Goal: Task Accomplishment & Management: Complete application form

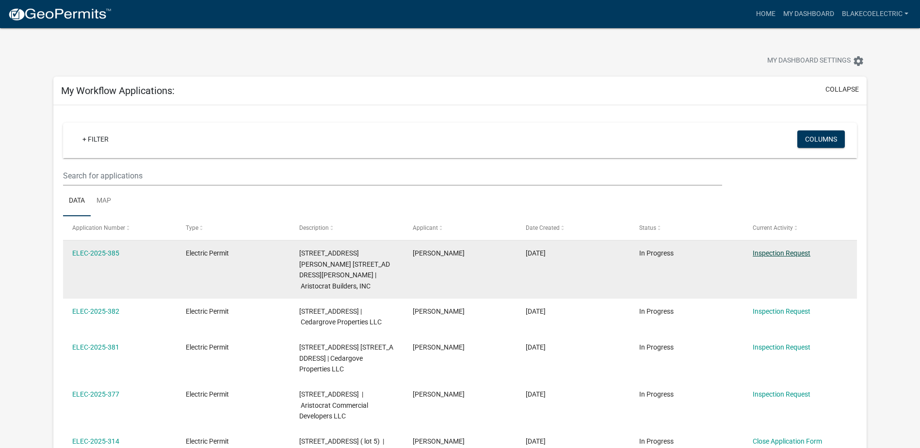
click at [779, 255] on link "Inspection Request" at bounding box center [782, 253] width 58 height 8
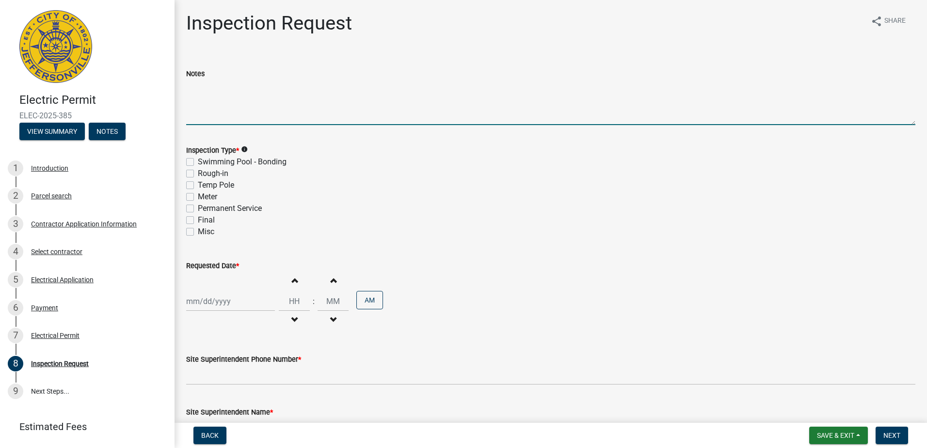
click at [206, 101] on textarea "Notes" at bounding box center [550, 103] width 729 height 46
type textarea "Lot 126"
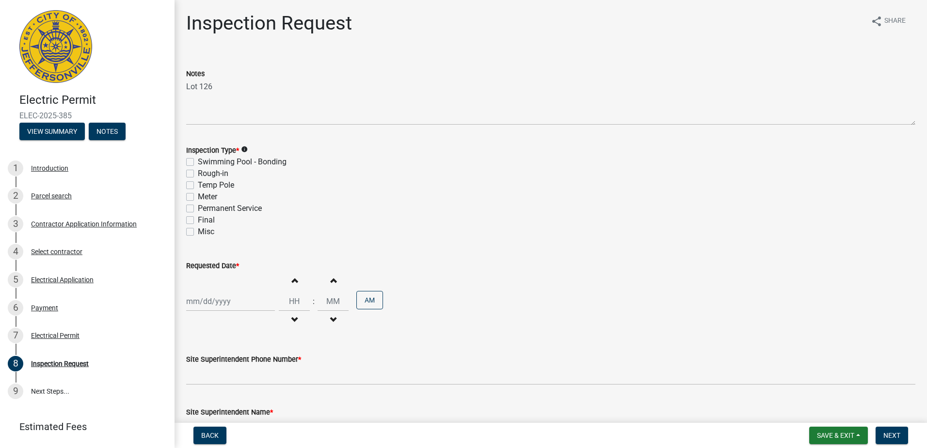
click at [198, 208] on label "Permanent Service" at bounding box center [230, 209] width 64 height 12
click at [198, 208] on input "Permanent Service" at bounding box center [201, 206] width 6 height 6
checkbox input "true"
checkbox input "false"
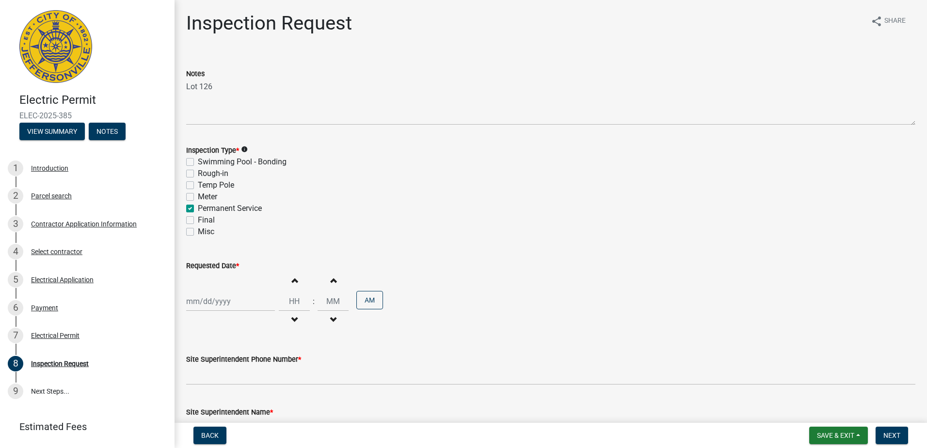
checkbox input "false"
checkbox input "true"
checkbox input "false"
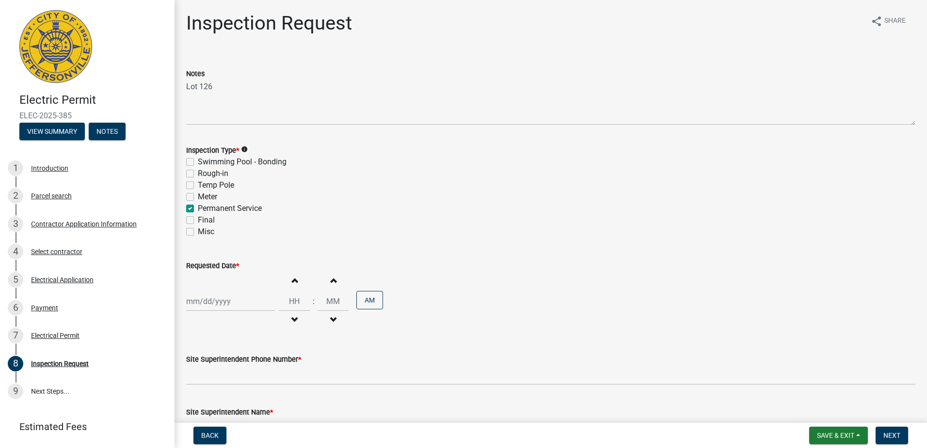
select select "8"
select select "2025"
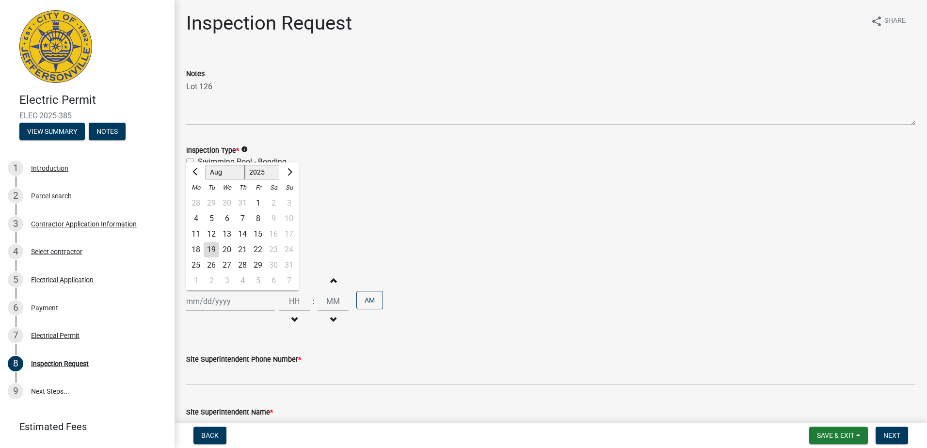
click at [223, 304] on div "[PERSON_NAME] Feb Mar Apr [PERSON_NAME][DATE] Oct Nov [DATE] 1526 1527 1528 152…" at bounding box center [230, 301] width 89 height 20
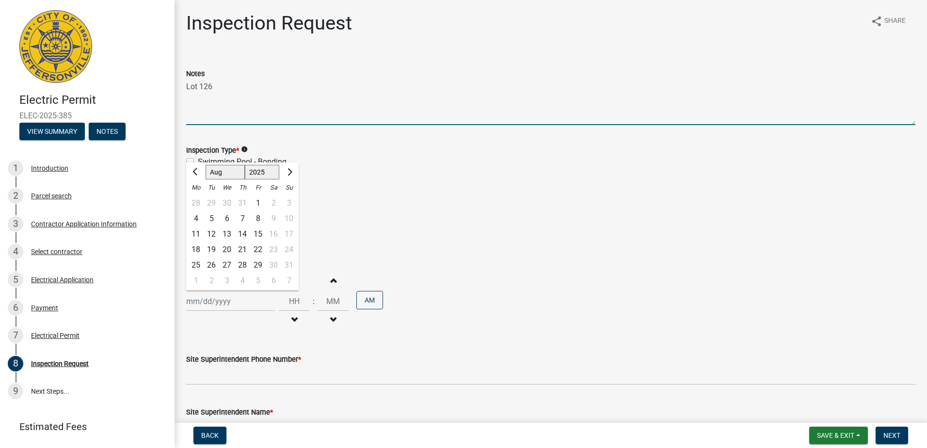
click at [255, 103] on textarea "Lot 126" at bounding box center [550, 103] width 729 height 46
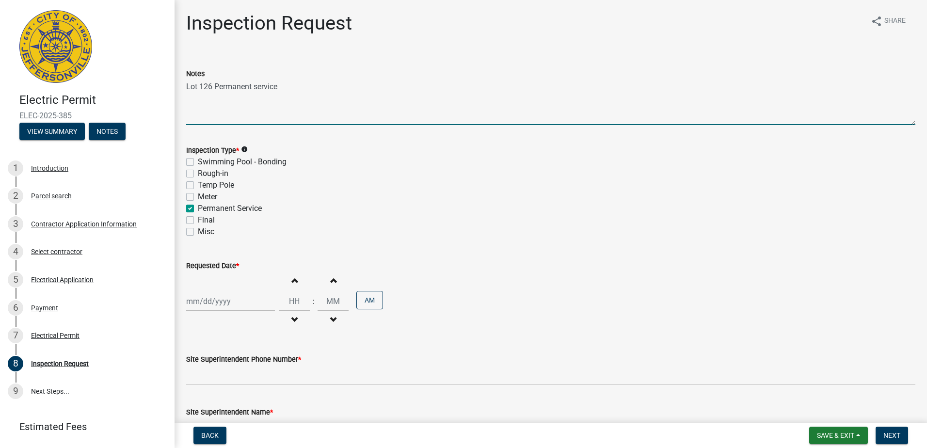
type textarea "Lot 126 Permanent service"
select select "8"
select select "2025"
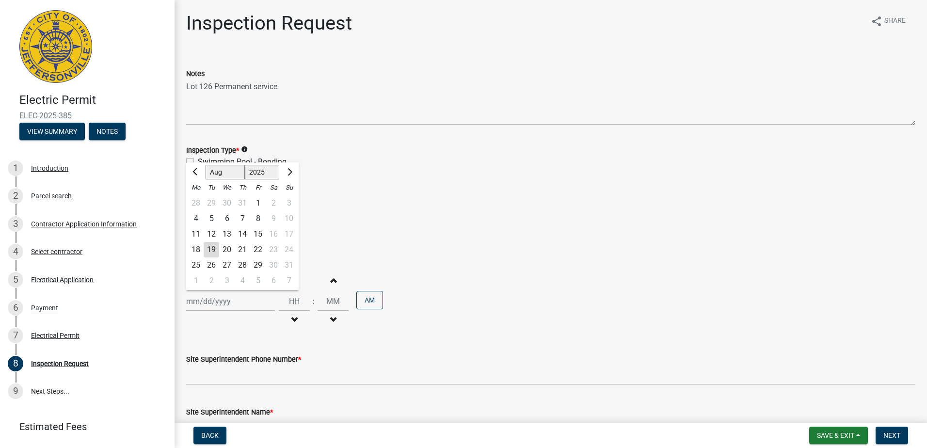
click at [239, 305] on div "[PERSON_NAME] Feb Mar Apr [PERSON_NAME][DATE] Oct Nov [DATE] 1526 1527 1528 152…" at bounding box center [230, 301] width 89 height 20
click at [229, 248] on div "20" at bounding box center [227, 250] width 16 height 16
type input "[DATE]"
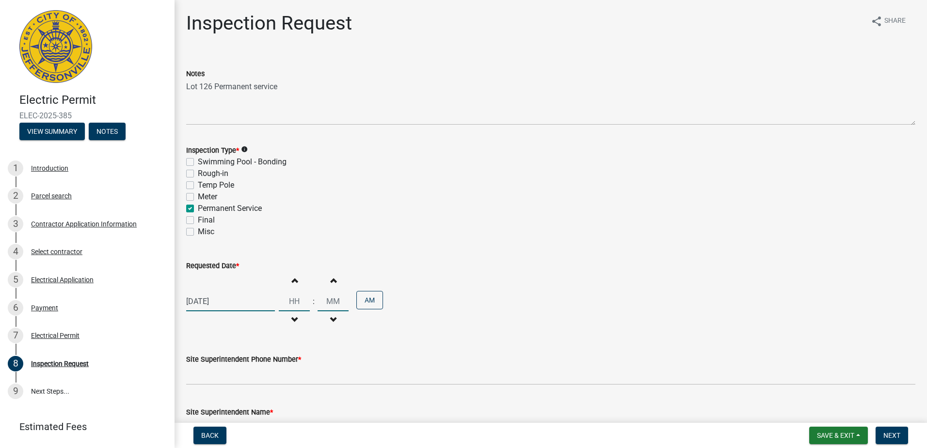
click at [296, 300] on input "Hours" at bounding box center [294, 301] width 31 height 20
type input "09"
type input "00"
click at [339, 308] on input "00" at bounding box center [333, 301] width 31 height 20
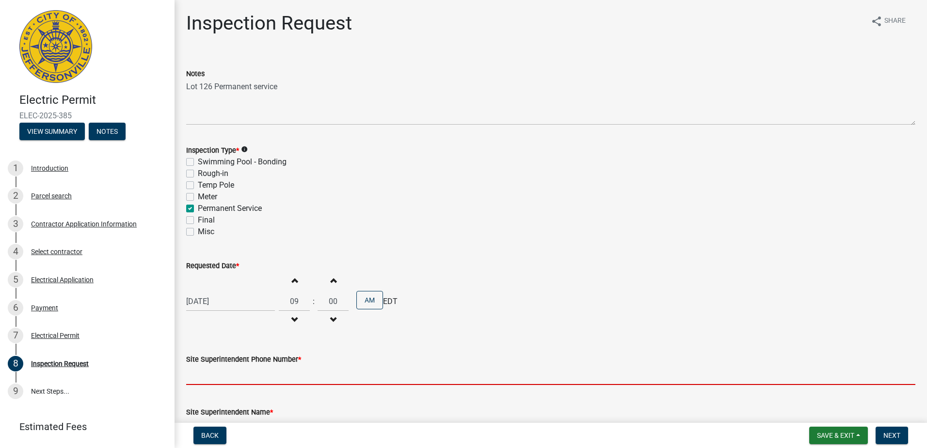
click at [286, 375] on input "Site Superintendent Phone Number *" at bounding box center [550, 375] width 729 height 20
type input "5029318224"
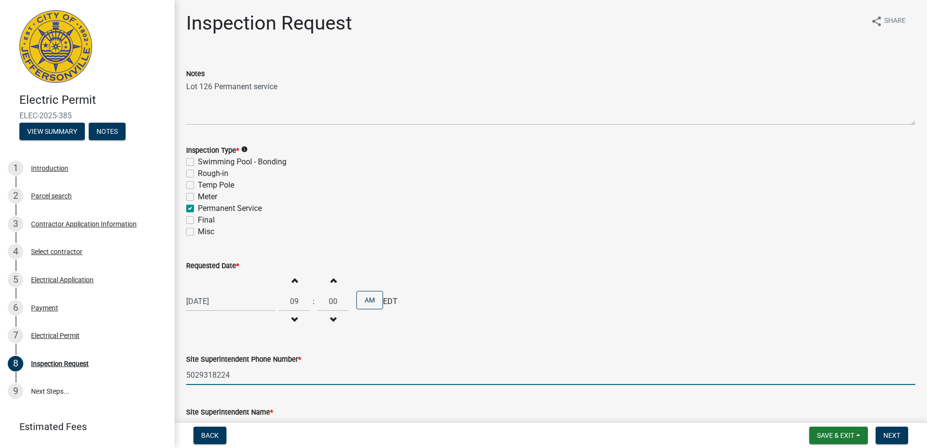
type input "[EMAIL_ADDRESS][DOMAIN_NAME]"
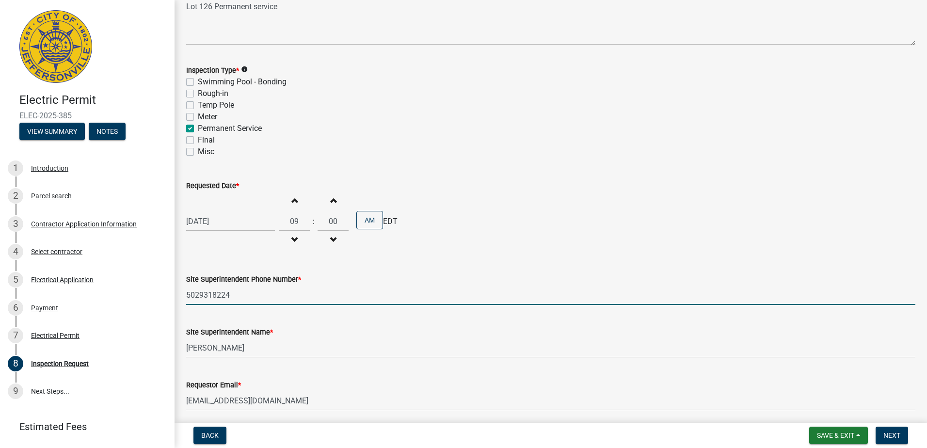
scroll to position [117, 0]
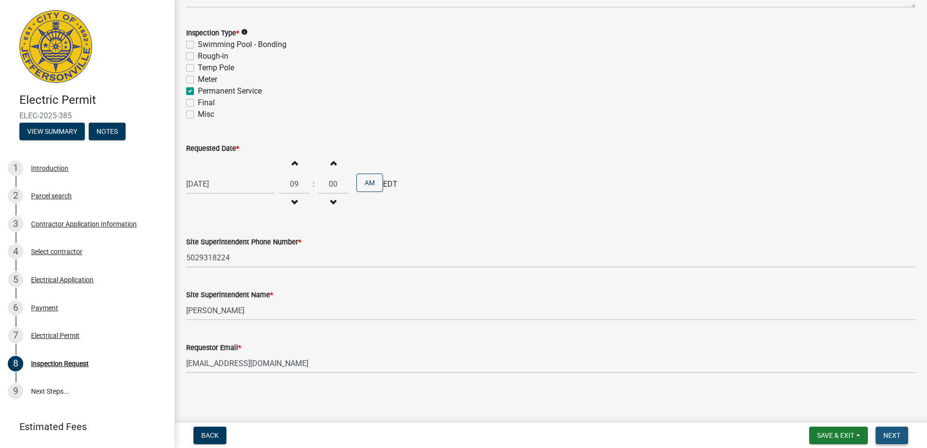
click at [893, 433] on span "Next" at bounding box center [892, 436] width 17 height 8
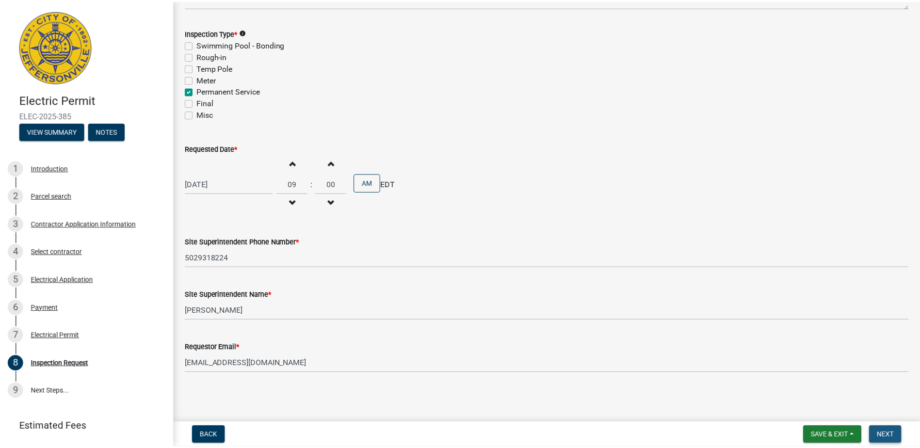
scroll to position [0, 0]
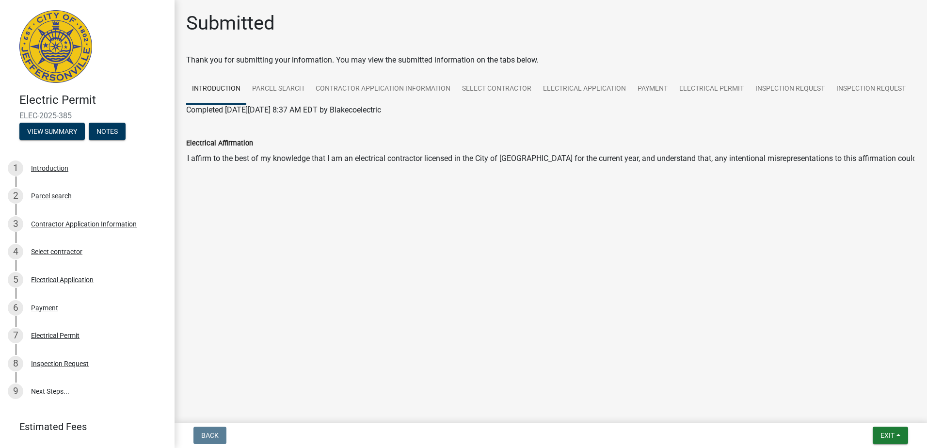
click at [57, 48] on img at bounding box center [55, 46] width 73 height 73
click at [898, 439] on button "Exit" at bounding box center [890, 435] width 35 height 17
click at [865, 414] on button "Save & Exit" at bounding box center [870, 410] width 78 height 23
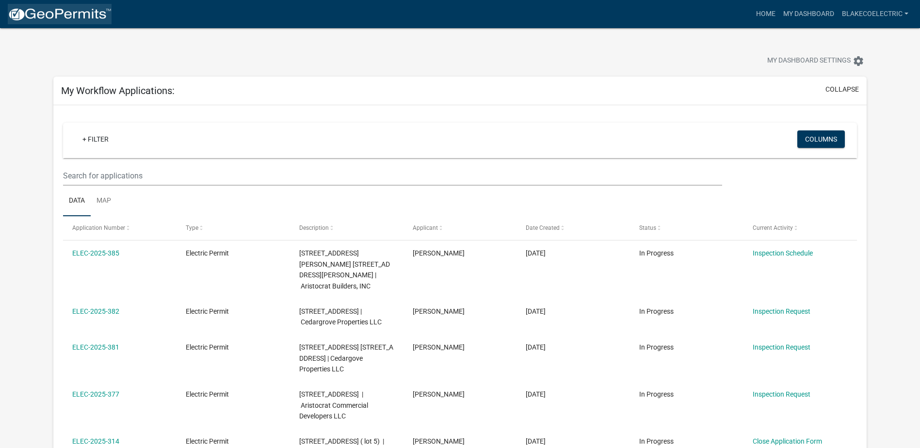
click at [40, 12] on img at bounding box center [60, 14] width 104 height 15
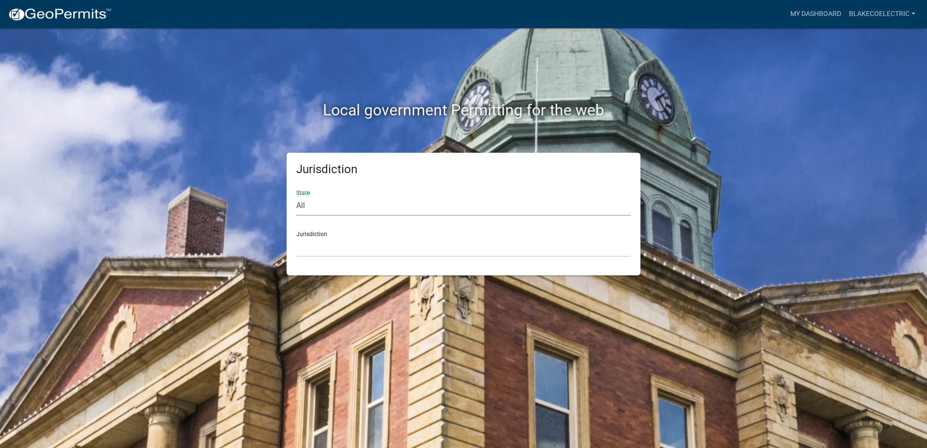
click at [344, 206] on select "All [US_STATE] [US_STATE] [US_STATE] [US_STATE] [US_STATE] [US_STATE] [US_STATE…" at bounding box center [463, 206] width 335 height 20
select select "[US_STATE]"
click at [296, 196] on select "All [US_STATE] [US_STATE] [US_STATE] [US_STATE] [US_STATE] [US_STATE] [US_STATE…" at bounding box center [463, 206] width 335 height 20
click at [345, 252] on select "City of [GEOGRAPHIC_DATA], [US_STATE] City of [GEOGRAPHIC_DATA], [US_STATE] Cit…" at bounding box center [463, 247] width 335 height 20
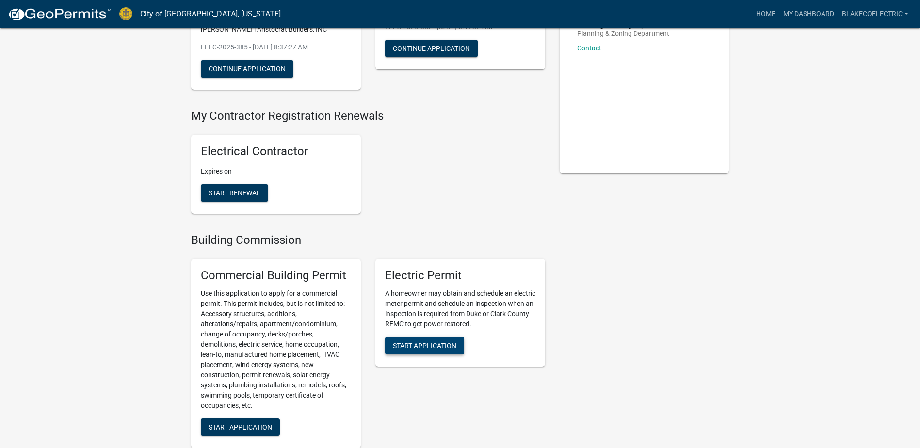
click at [422, 341] on span "Start Application" at bounding box center [425, 345] width 64 height 8
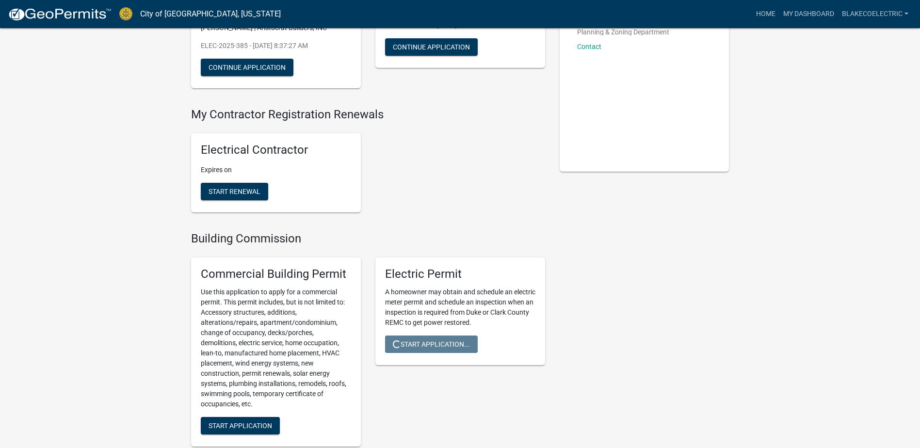
scroll to position [145, 0]
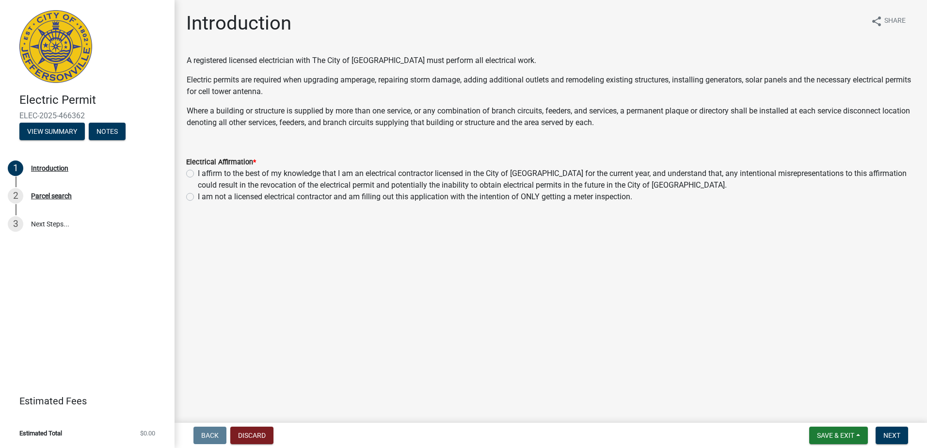
click at [198, 172] on label "I affirm to the best of my knowledge that I am an electrical contractor license…" at bounding box center [557, 179] width 718 height 23
click at [198, 172] on input "I affirm to the best of my knowledge that I am an electrical contractor license…" at bounding box center [201, 171] width 6 height 6
radio input "true"
click at [892, 435] on span "Next" at bounding box center [892, 436] width 17 height 8
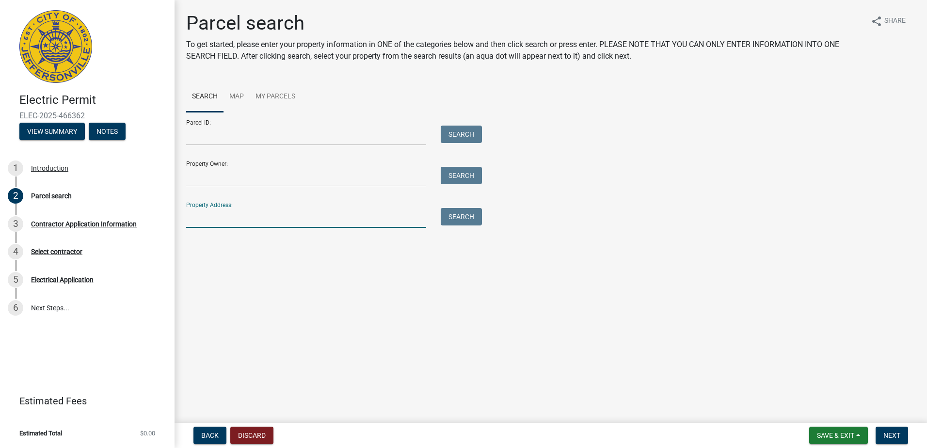
click at [188, 219] on input "Property Address:" at bounding box center [306, 218] width 240 height 20
type input "[STREET_ADDRESS][PERSON_NAME]"
click at [463, 219] on button "Search" at bounding box center [461, 216] width 41 height 17
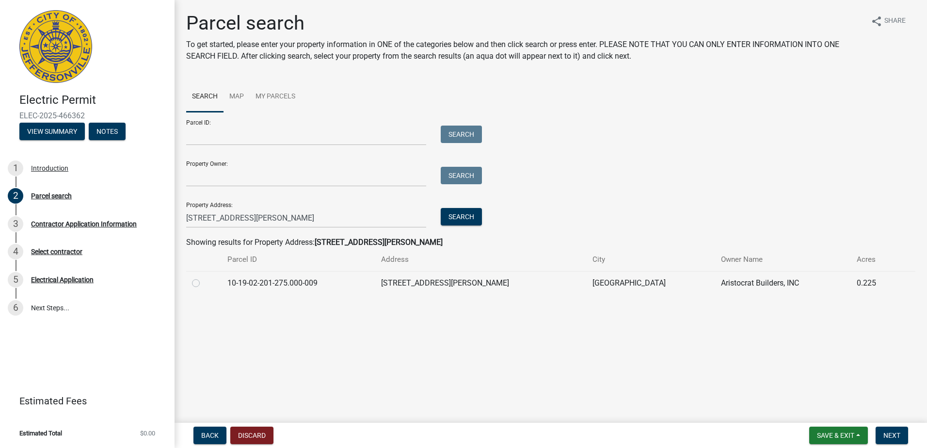
click at [204, 277] on label at bounding box center [204, 277] width 0 height 0
click at [204, 283] on input "radio" at bounding box center [207, 280] width 6 height 6
radio input "true"
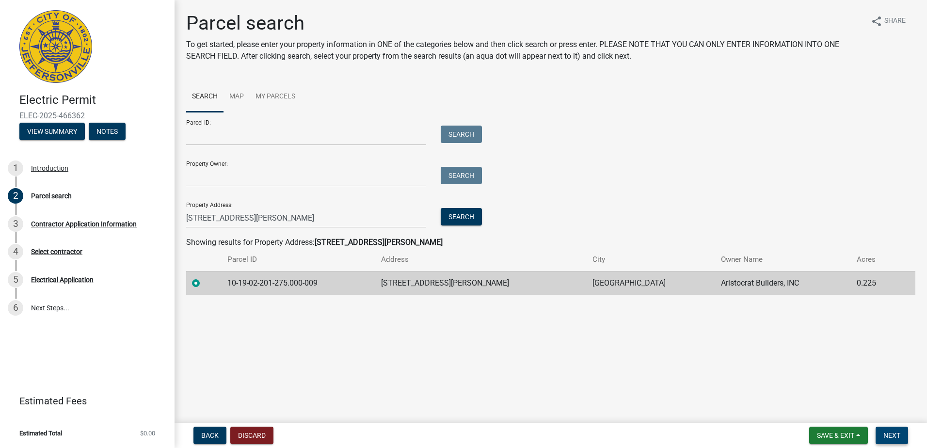
click at [898, 437] on span "Next" at bounding box center [892, 436] width 17 height 8
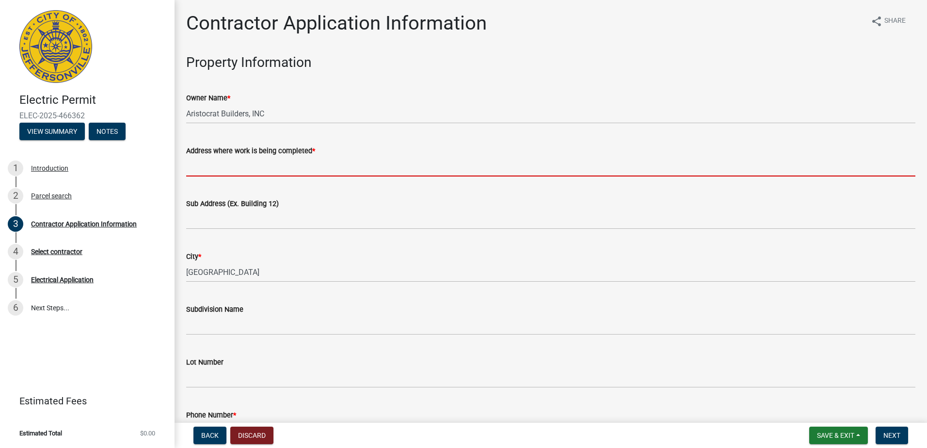
click at [204, 164] on input "Address where work is being completed *" at bounding box center [550, 167] width 729 height 20
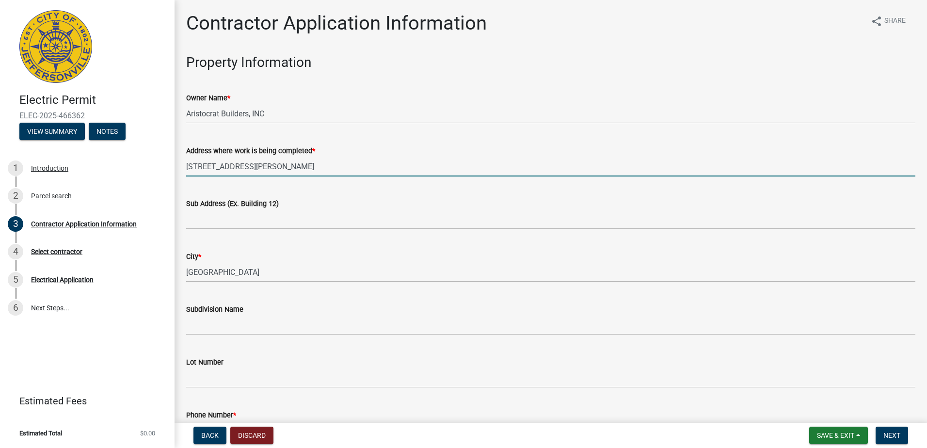
type input "[STREET_ADDRESS][PERSON_NAME]"
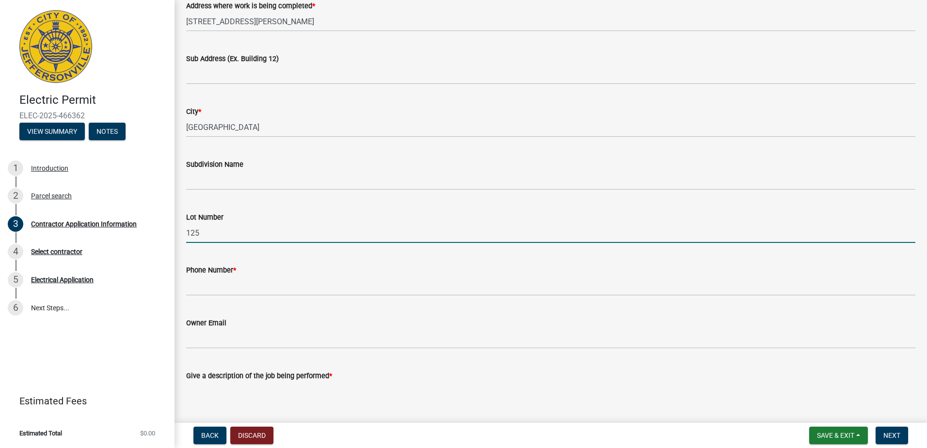
type input "125"
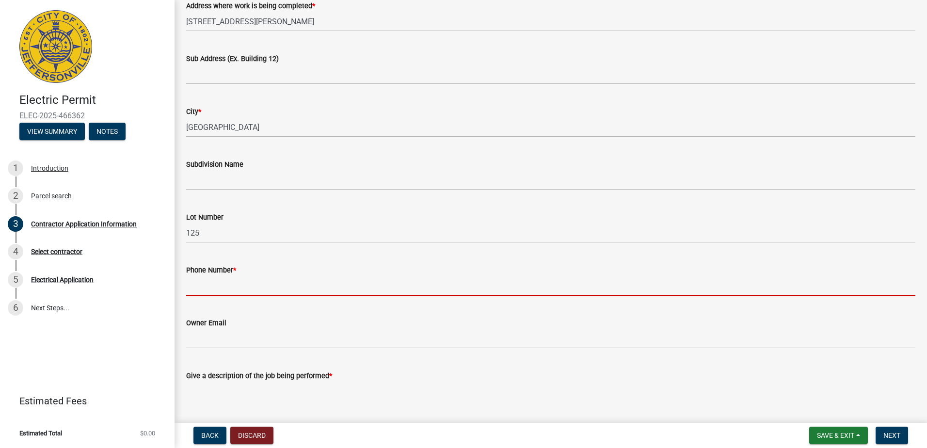
click at [216, 287] on input "Phone Number *" at bounding box center [550, 286] width 729 height 20
type input "5029318224"
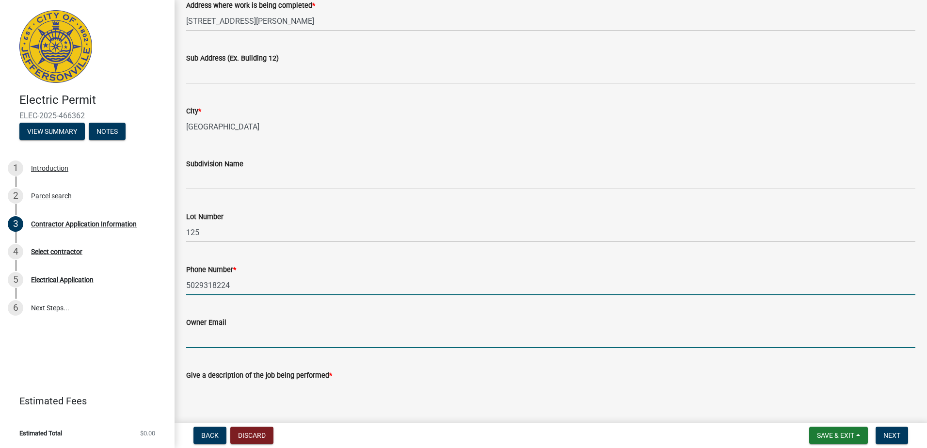
type input "[EMAIL_ADDRESS][DOMAIN_NAME]"
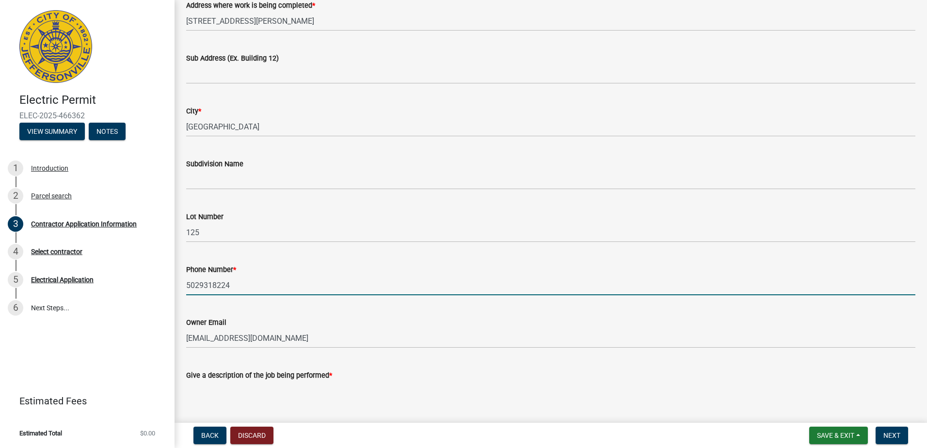
type input "200"
type input "0"
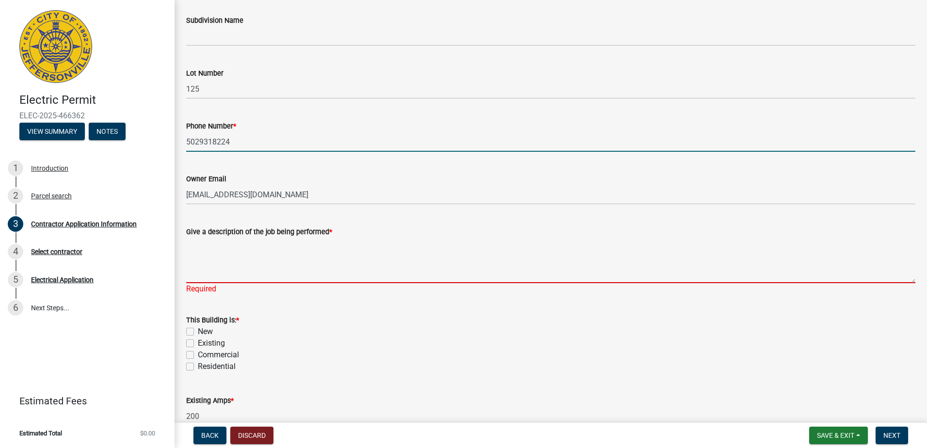
click at [212, 264] on textarea "Give a description of the job being performed *" at bounding box center [550, 261] width 729 height 46
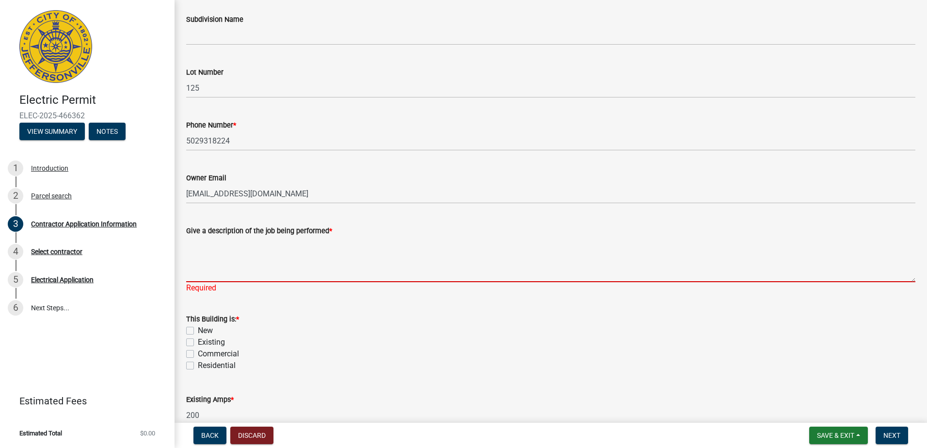
scroll to position [290, 0]
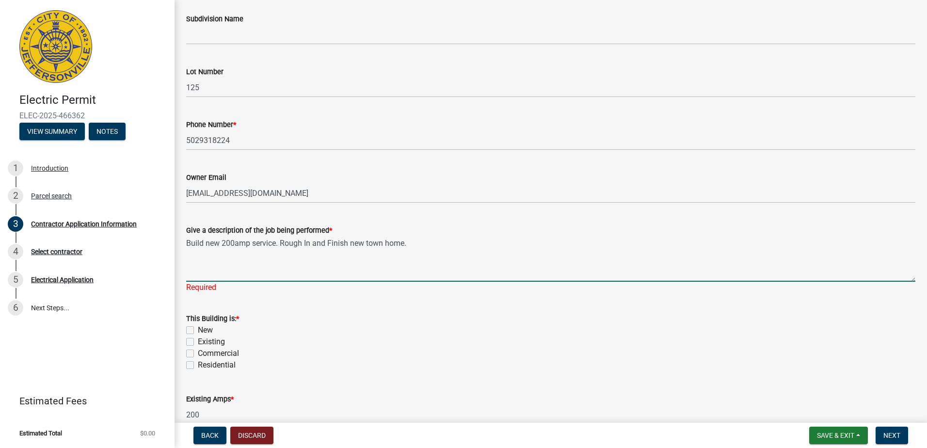
type textarea "Build new 200amp service. Rough In and Finish new town home."
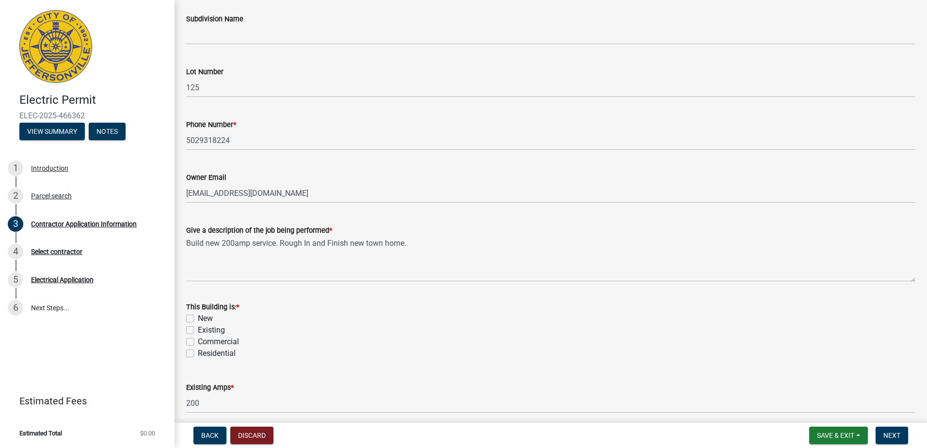
click at [187, 328] on div "This Building is: * New Existing Commercial Residential" at bounding box center [550, 330] width 729 height 58
click at [198, 321] on label "New" at bounding box center [205, 319] width 15 height 12
click at [198, 319] on input "New" at bounding box center [201, 316] width 6 height 6
checkbox input "true"
checkbox input "false"
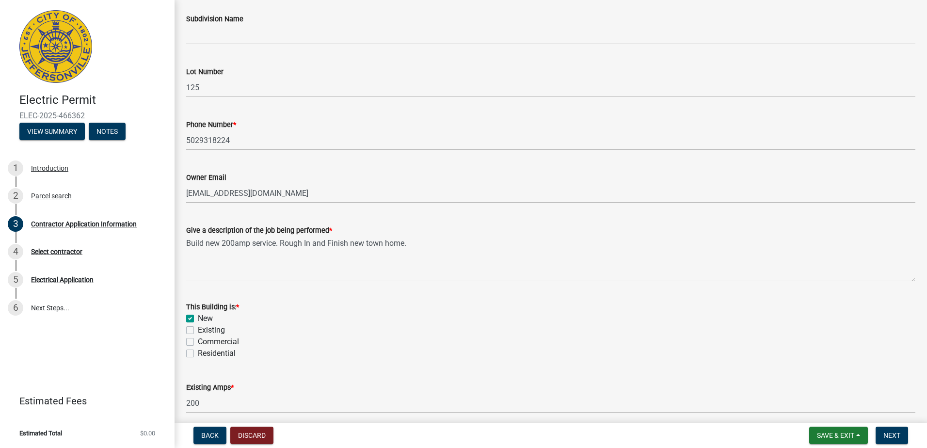
checkbox input "false"
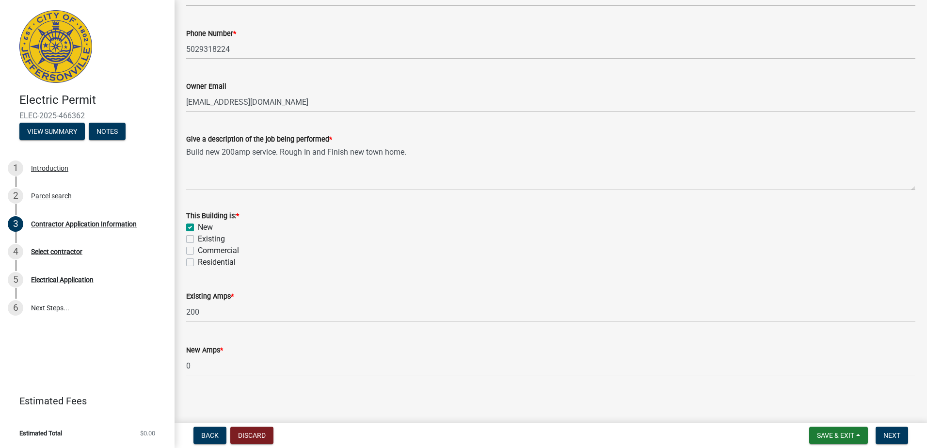
scroll to position [385, 0]
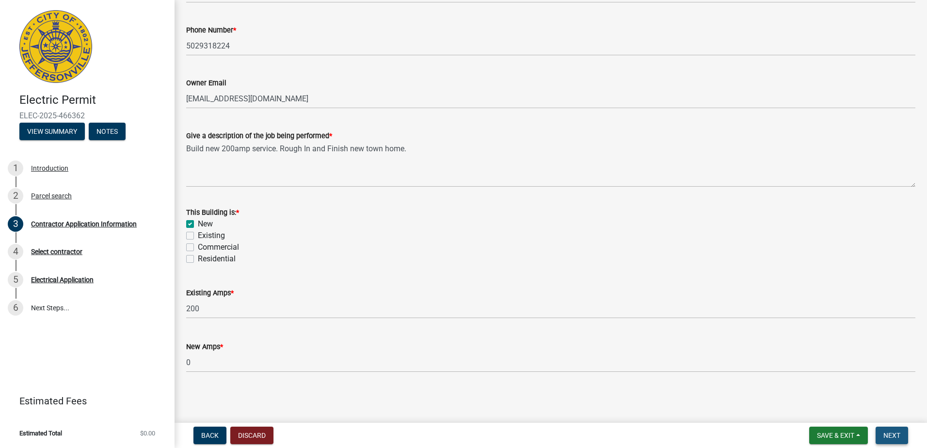
click at [896, 438] on span "Next" at bounding box center [892, 436] width 17 height 8
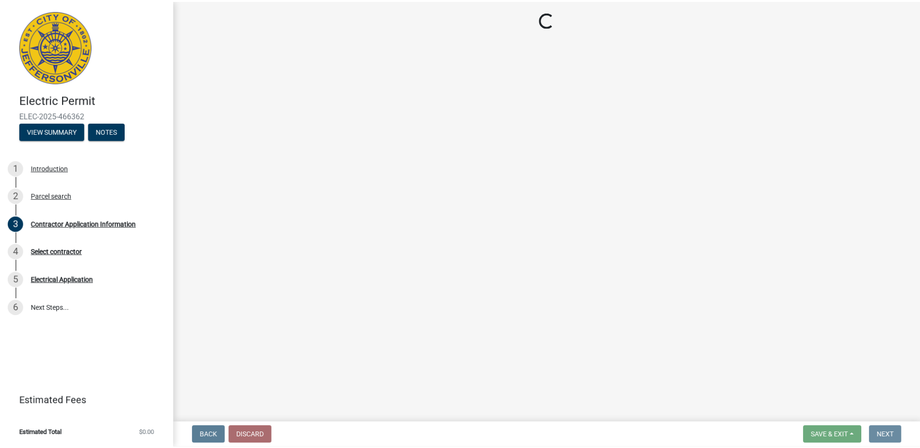
scroll to position [0, 0]
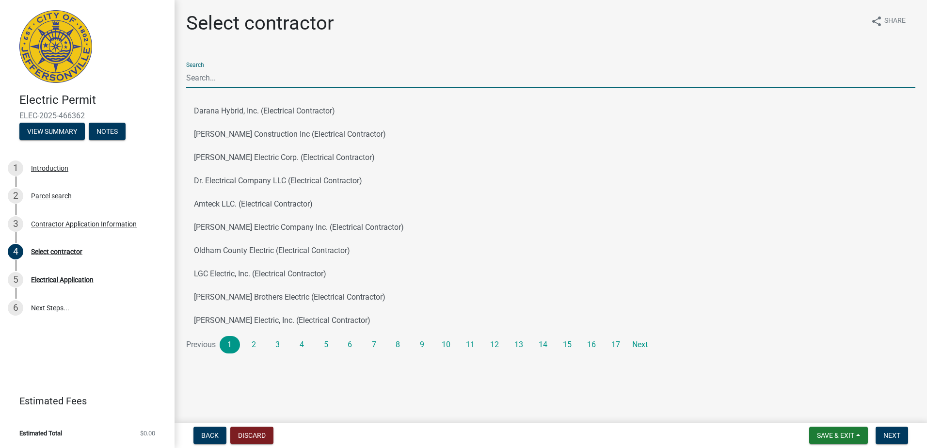
click at [229, 83] on input "Search" at bounding box center [550, 78] width 729 height 20
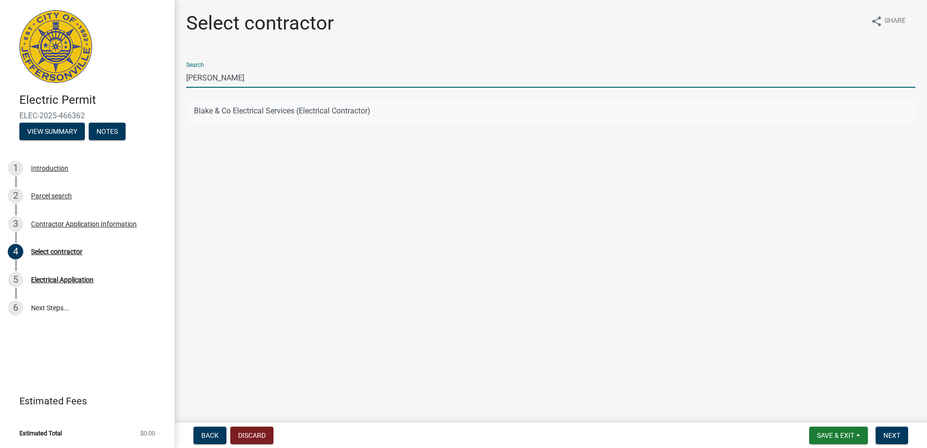
type input "[PERSON_NAME]"
click at [194, 110] on button "Blake & Co Electrical Services (Electrical Contractor)" at bounding box center [550, 110] width 729 height 23
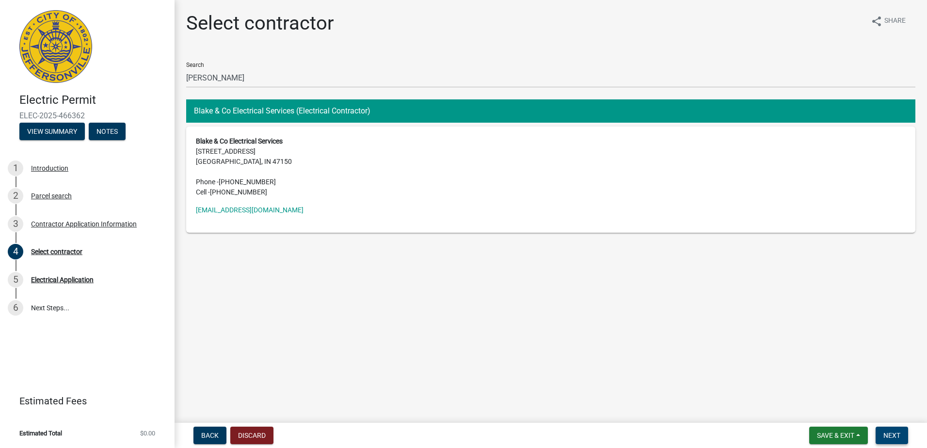
click at [889, 431] on button "Next" at bounding box center [892, 435] width 32 height 17
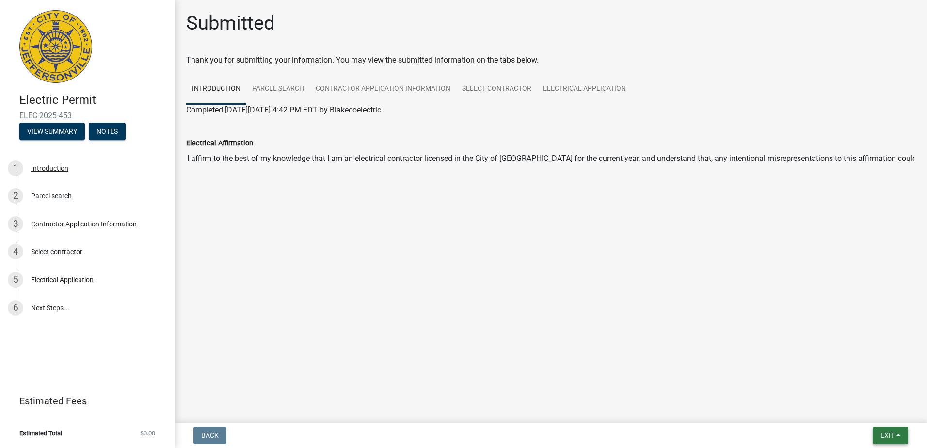
click at [899, 435] on button "Exit" at bounding box center [890, 435] width 35 height 17
click at [856, 389] on button "Save" at bounding box center [870, 386] width 78 height 23
click at [899, 429] on button "Exit" at bounding box center [890, 435] width 35 height 17
click at [875, 408] on button "Save & Exit" at bounding box center [870, 410] width 78 height 23
